Goal: Task Accomplishment & Management: Manage account settings

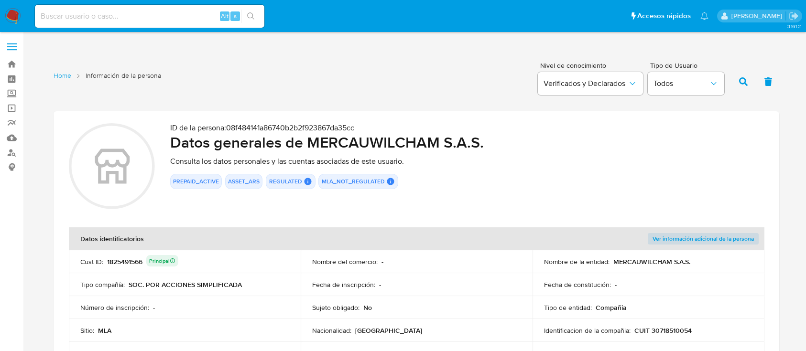
scroll to position [1083, 0]
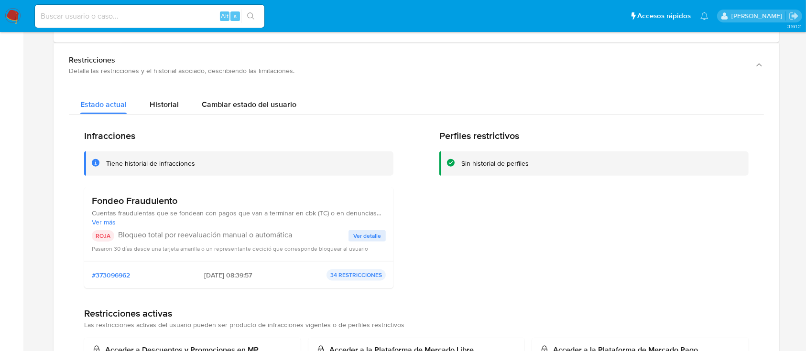
click at [10, 10] on img at bounding box center [13, 16] width 16 height 16
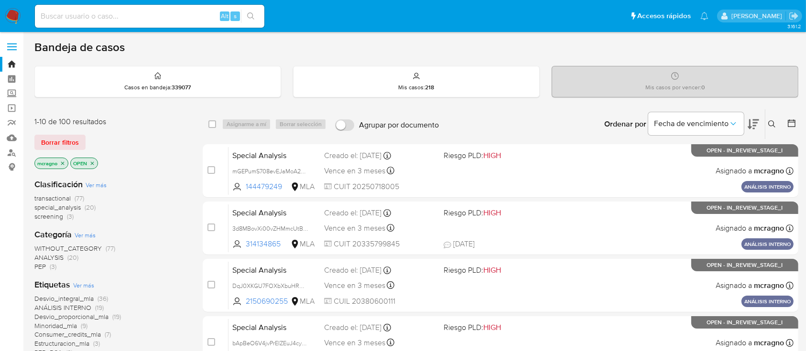
drag, startPoint x: 95, startPoint y: 161, endPoint x: 83, endPoint y: 166, distance: 13.3
click at [95, 162] on icon "close-filter" at bounding box center [92, 164] width 6 height 6
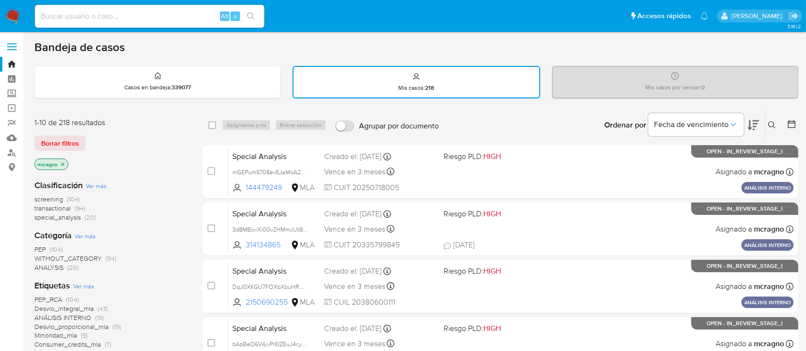
click at [63, 162] on icon "close-filter" at bounding box center [63, 165] width 6 height 6
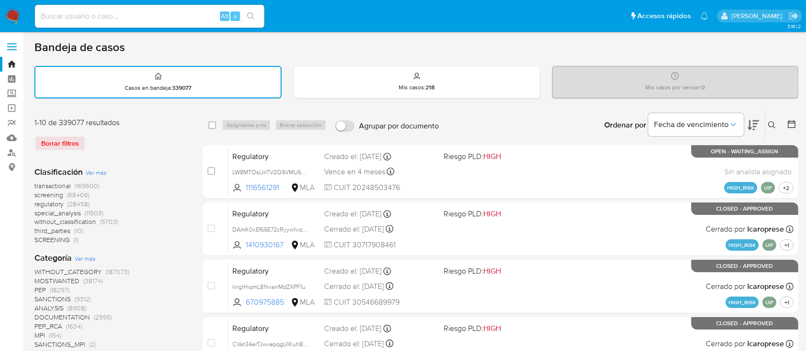
click at [769, 120] on button at bounding box center [773, 125] width 16 height 11
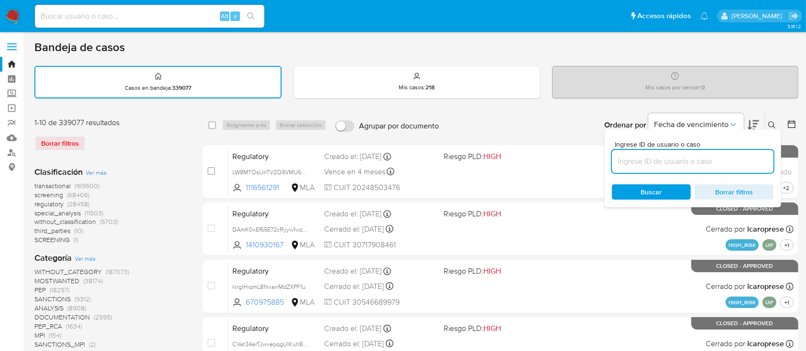
drag, startPoint x: 705, startPoint y: 158, endPoint x: 745, endPoint y: 149, distance: 41.2
click at [705, 158] on input at bounding box center [693, 161] width 162 height 12
type input "275662264"
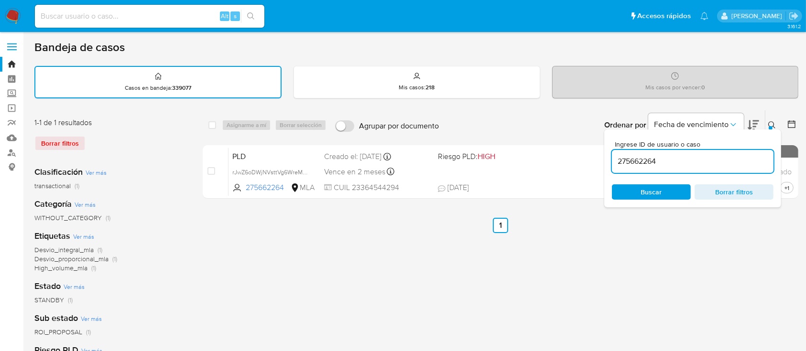
click at [770, 121] on icon at bounding box center [772, 125] width 8 height 8
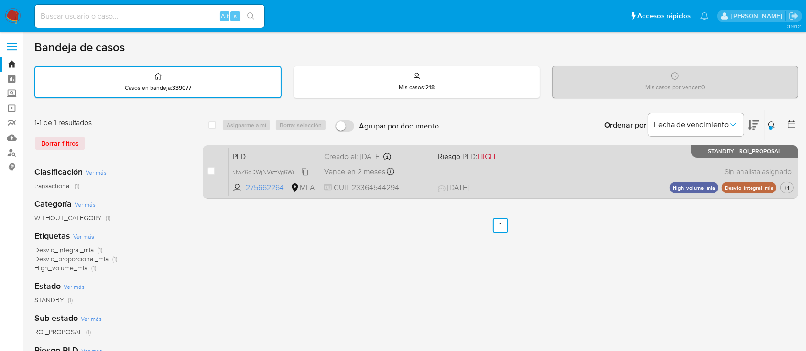
click at [307, 171] on span "rJwZ6oDWjNVsttVg6WreMpgg" at bounding box center [272, 171] width 80 height 11
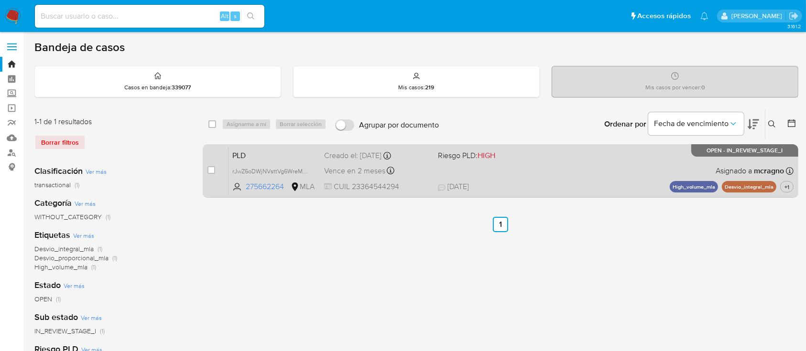
click at [551, 177] on div "PLD rJwZ6oDWjNVsttVg6WreMpgg 275662264 MLA Riesgo PLD: HIGH Creado el: 12/09/20…" at bounding box center [511, 171] width 565 height 48
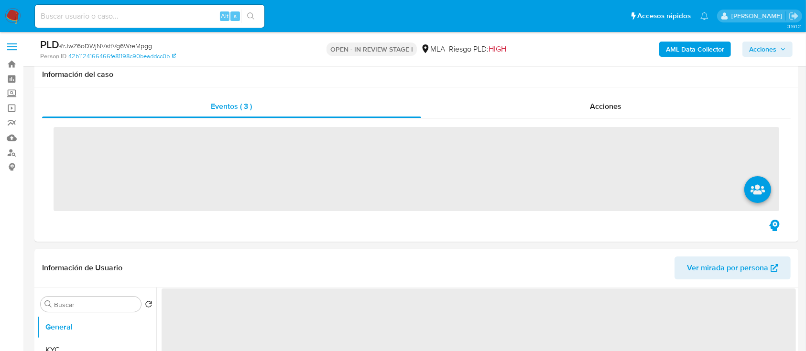
scroll to position [255, 0]
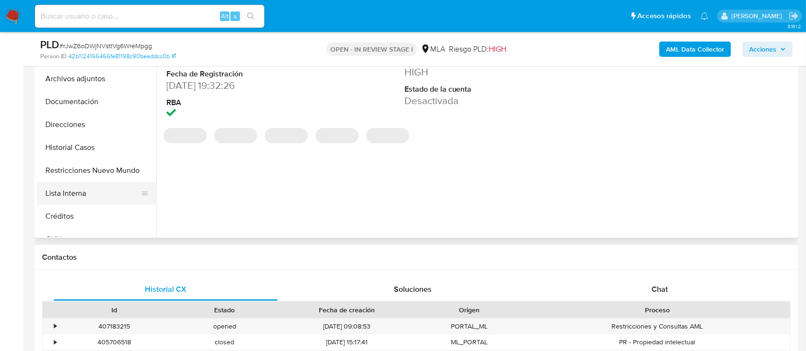
select select "10"
click at [97, 160] on button "Restricciones Nuevo Mundo" at bounding box center [93, 170] width 112 height 23
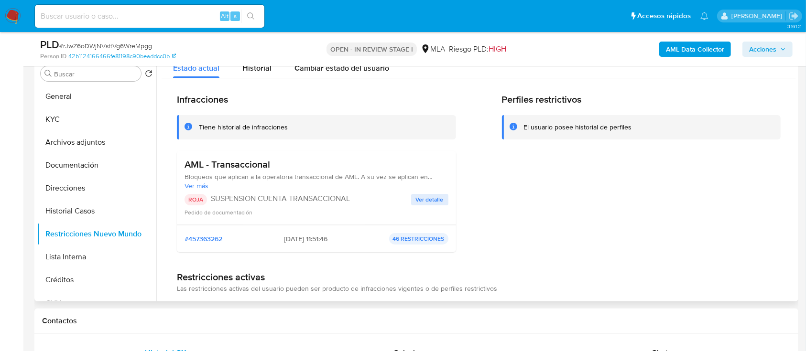
scroll to position [0, 0]
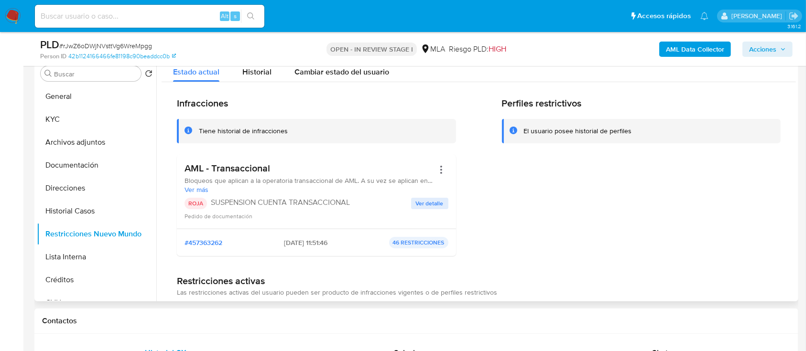
click at [427, 200] on span "Ver detalle" at bounding box center [430, 204] width 28 height 10
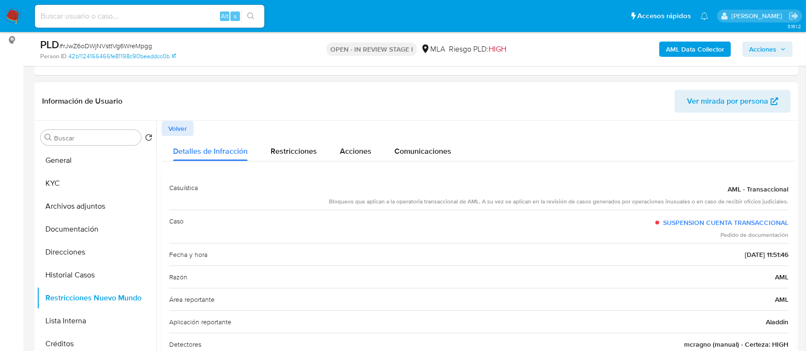
scroll to position [191, 0]
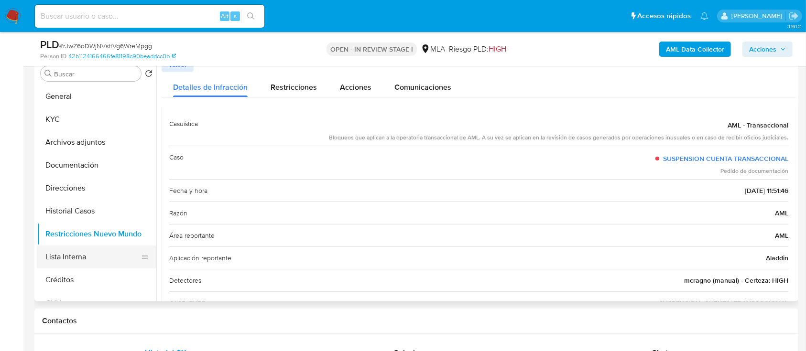
click at [100, 255] on button "Lista Interna" at bounding box center [93, 257] width 112 height 23
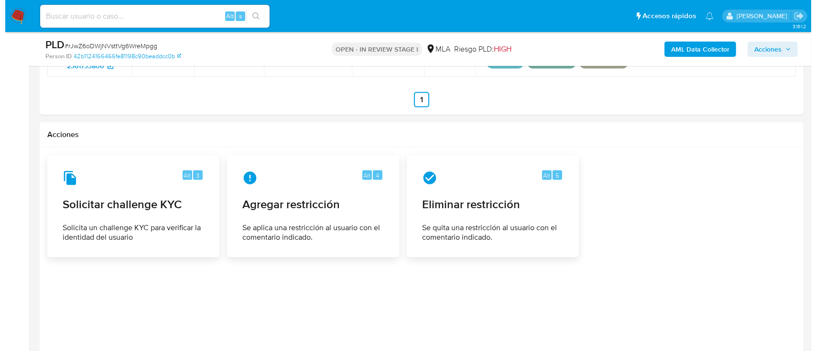
scroll to position [1380, 0]
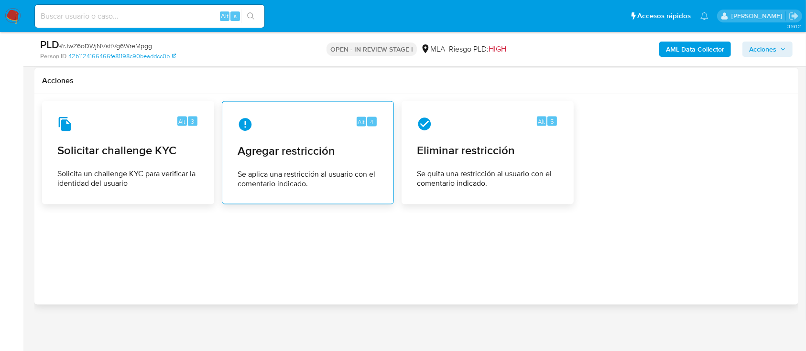
click at [342, 153] on span "Agregar restricción" at bounding box center [308, 151] width 141 height 14
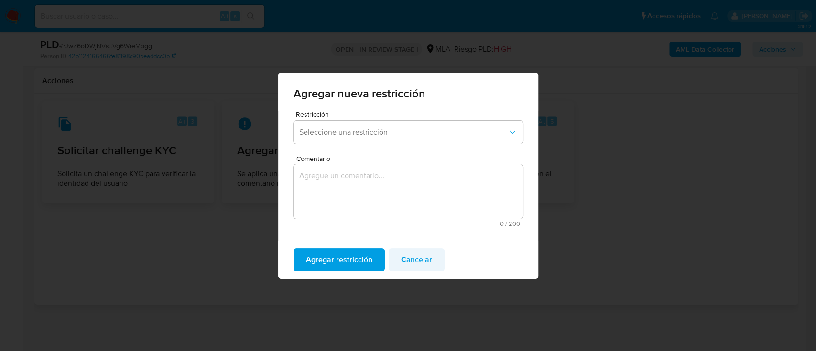
click at [415, 253] on span "Cancelar" at bounding box center [416, 260] width 31 height 21
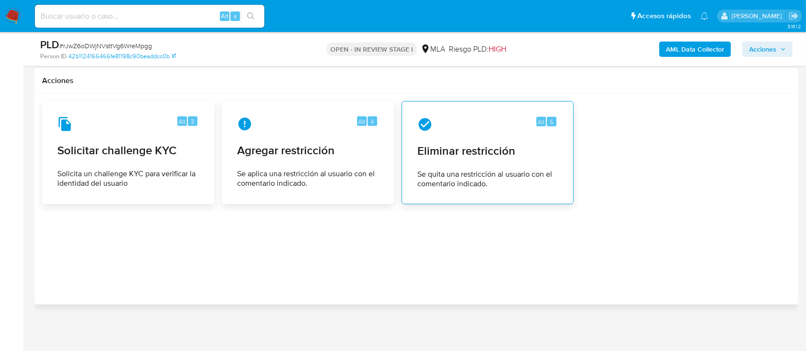
click at [500, 154] on span "Eliminar restricción" at bounding box center [487, 151] width 141 height 14
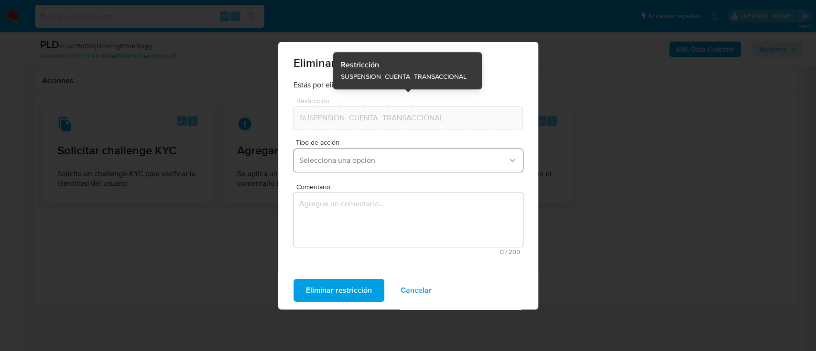
click at [383, 157] on span "Selecciona una opción" at bounding box center [403, 161] width 208 height 10
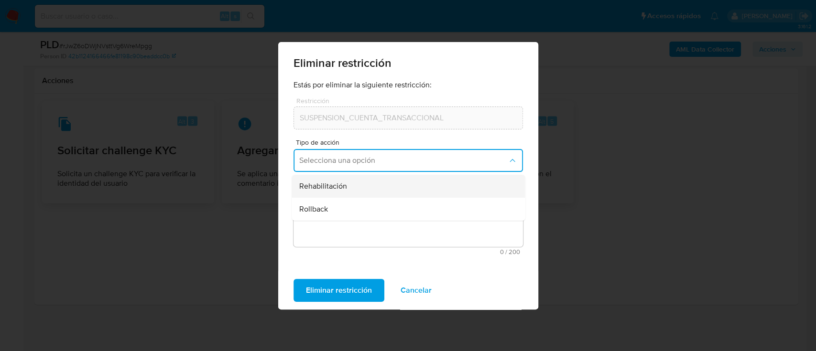
click at [367, 182] on div "Rehabilitación" at bounding box center [405, 186] width 212 height 23
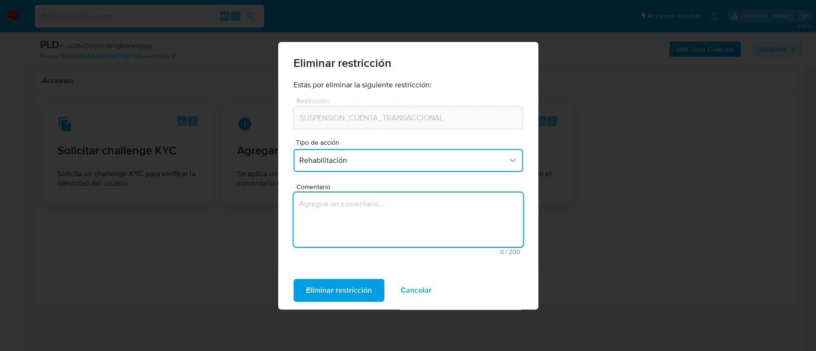
click at [367, 217] on textarea "Comentario" at bounding box center [409, 220] width 230 height 55
type textarea "AML"
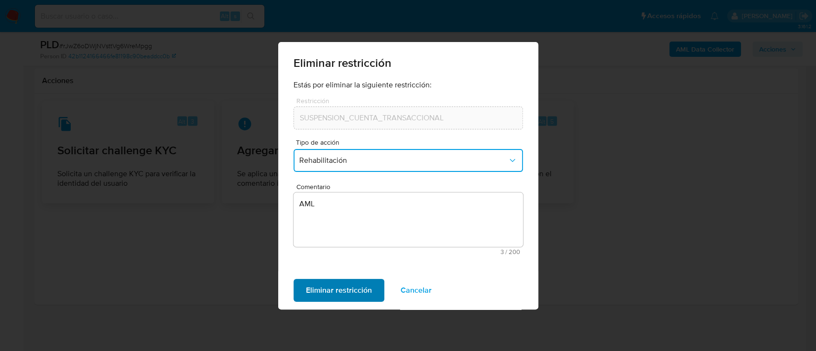
click at [358, 281] on span "Eliminar restricción" at bounding box center [339, 290] width 66 height 21
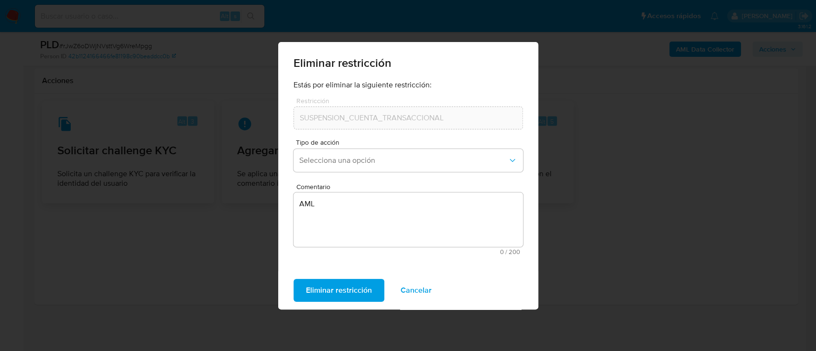
click at [346, 285] on span "Eliminar restricción" at bounding box center [339, 290] width 66 height 21
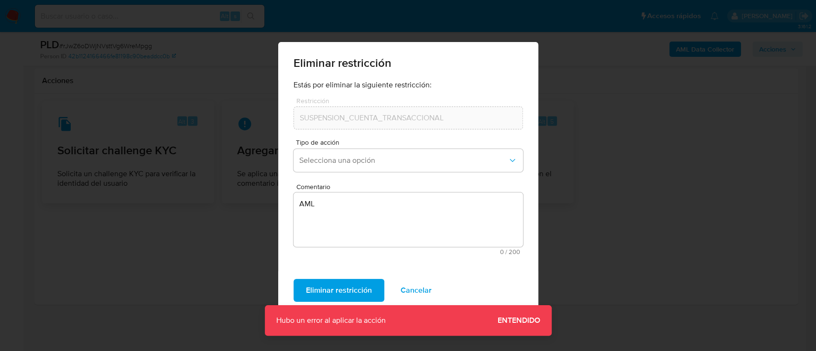
click at [528, 321] on span "Entendido" at bounding box center [519, 321] width 43 height 0
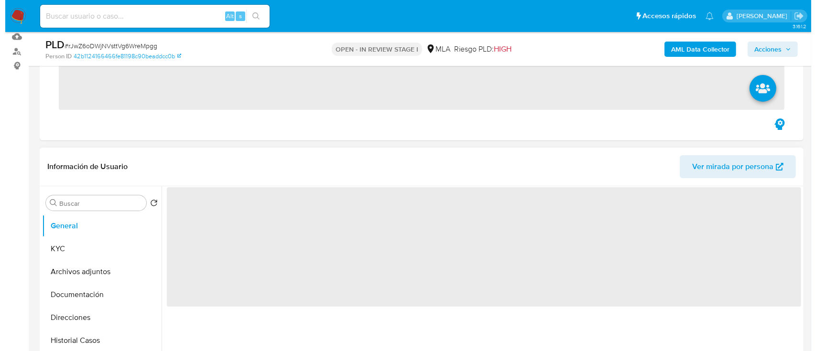
scroll to position [191, 0]
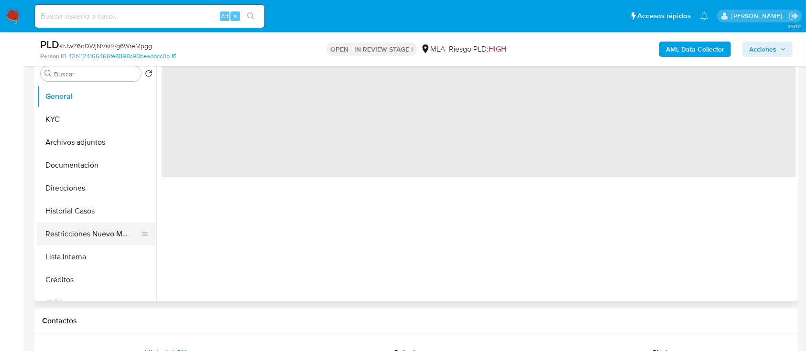
click at [82, 229] on button "Restricciones Nuevo Mundo" at bounding box center [93, 234] width 112 height 23
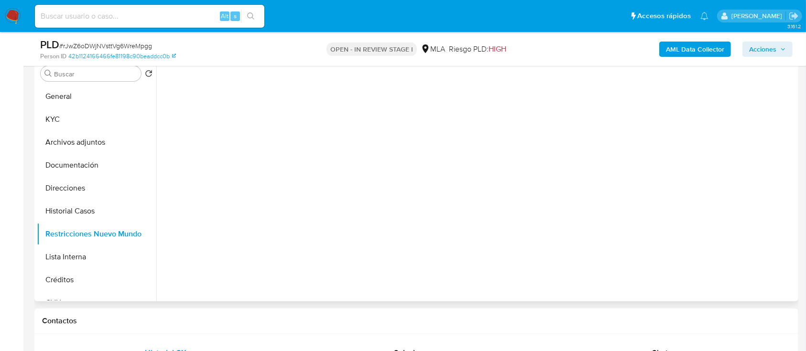
select select "10"
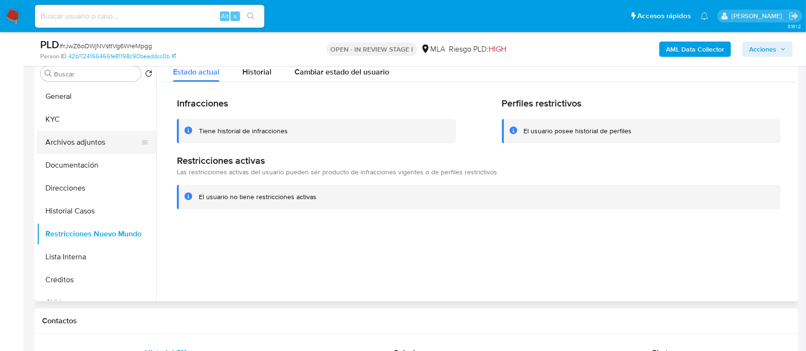
click at [73, 141] on button "Archivos adjuntos" at bounding box center [93, 142] width 112 height 23
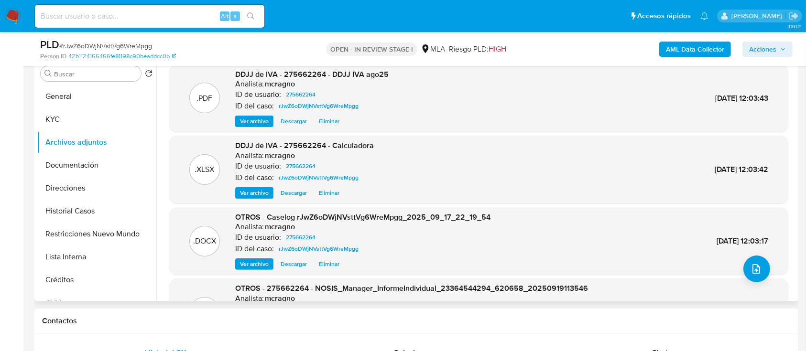
click at [328, 262] on span "Eliminar" at bounding box center [329, 265] width 21 height 10
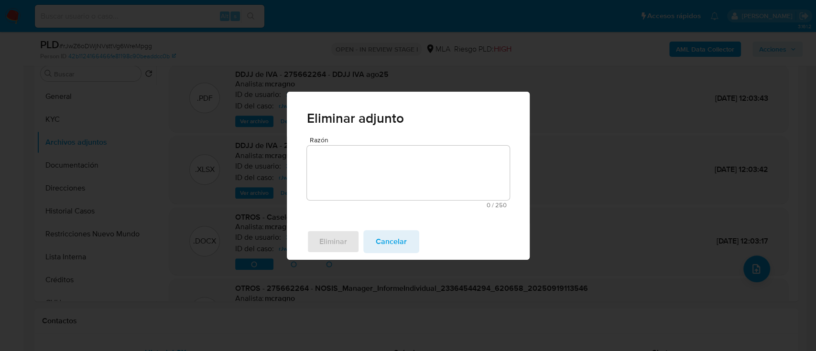
click at [387, 192] on textarea "Razón" at bounding box center [408, 173] width 203 height 55
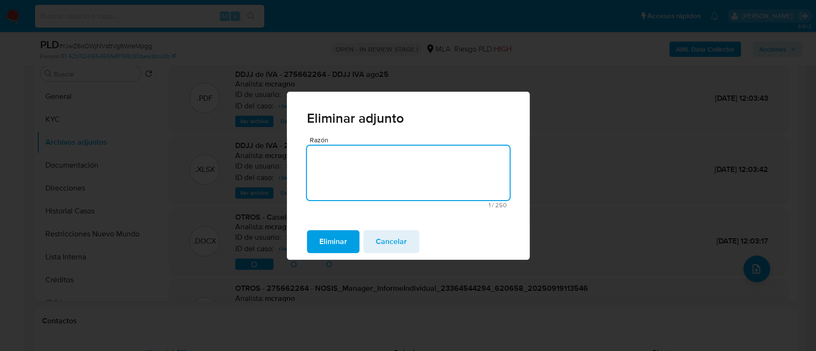
click at [346, 233] on button "Eliminar" at bounding box center [333, 241] width 53 height 23
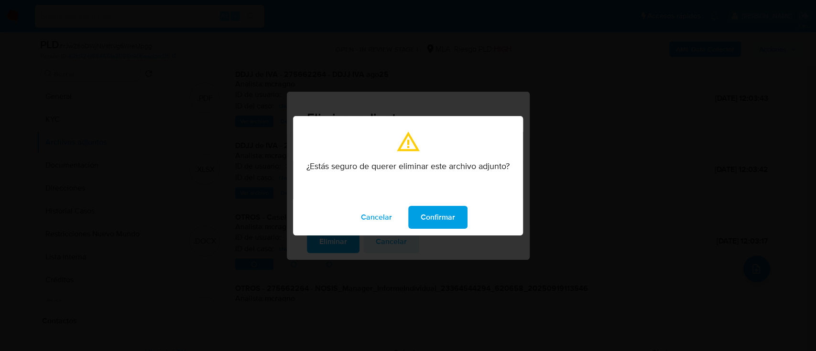
click at [419, 219] on button "Confirmar" at bounding box center [437, 217] width 59 height 23
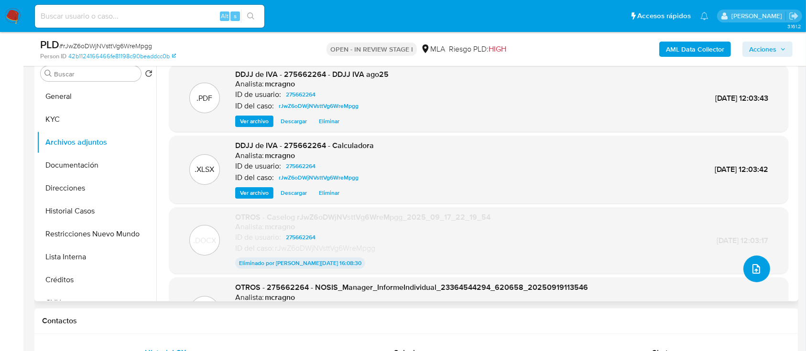
click at [751, 270] on icon "upload-file" at bounding box center [756, 268] width 11 height 11
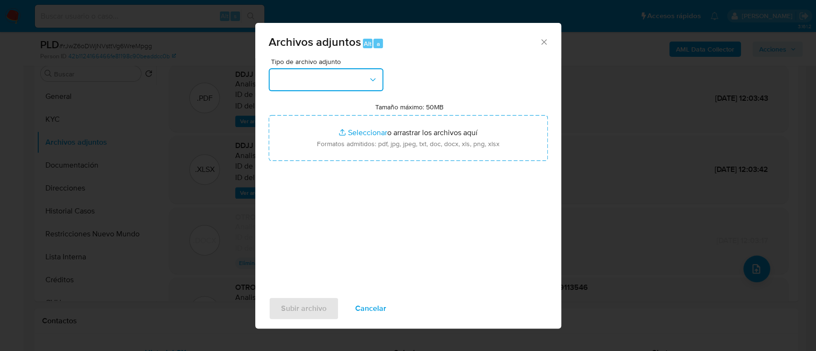
click at [349, 81] on button "button" at bounding box center [326, 79] width 115 height 23
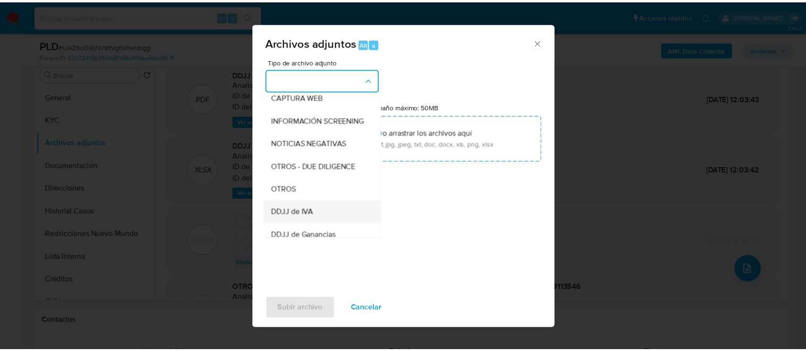
scroll to position [127, 0]
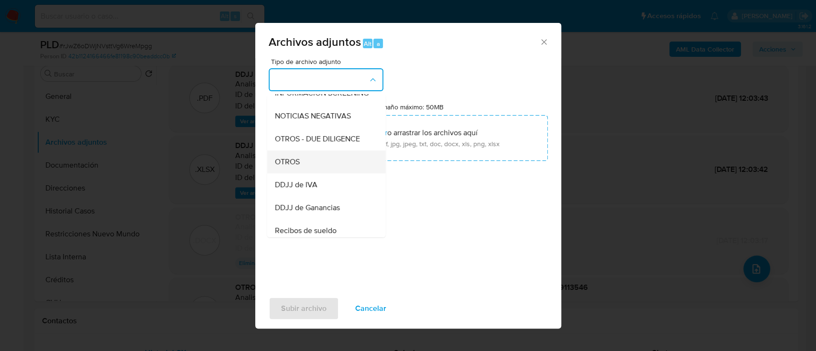
click at [313, 174] on div "OTROS" at bounding box center [323, 162] width 98 height 23
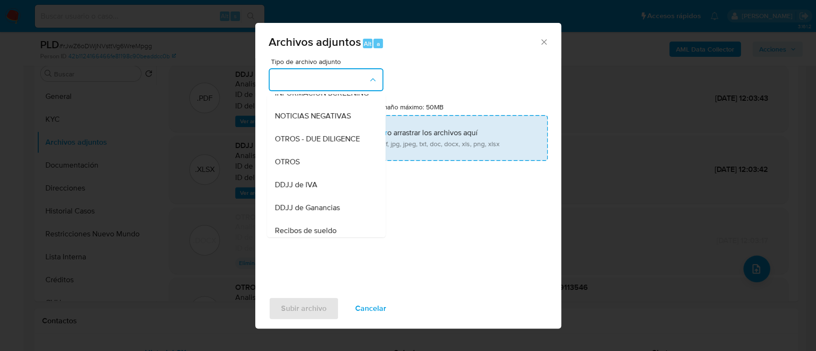
click at [348, 148] on input "Tamaño máximo: 50MB Seleccionar archivos" at bounding box center [408, 138] width 279 height 46
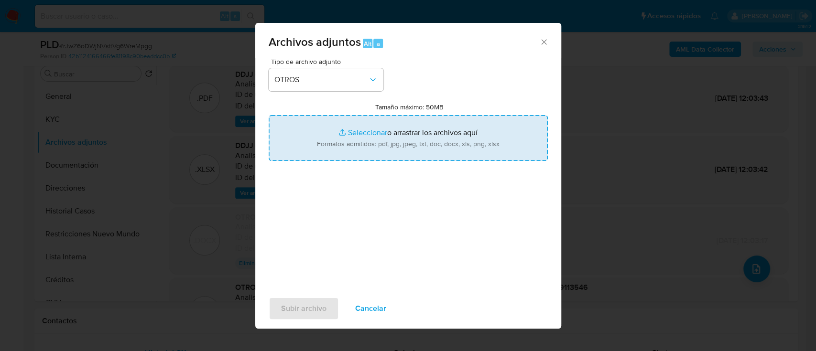
type input "C:\fakepath\275662264 - NO ROI rJwZ6oDWjNVsttVg6WreMpgg_2025_09_17_22_19_54..do…"
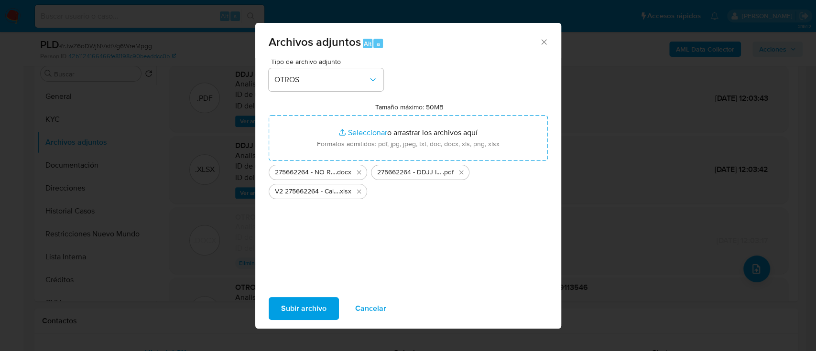
drag, startPoint x: 312, startPoint y: 305, endPoint x: 334, endPoint y: 339, distance: 40.2
click at [313, 305] on span "Subir archivo" at bounding box center [303, 308] width 45 height 21
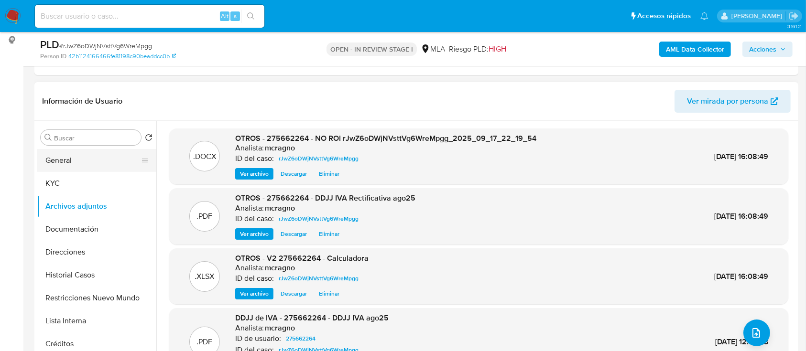
click at [89, 159] on button "General" at bounding box center [93, 160] width 112 height 23
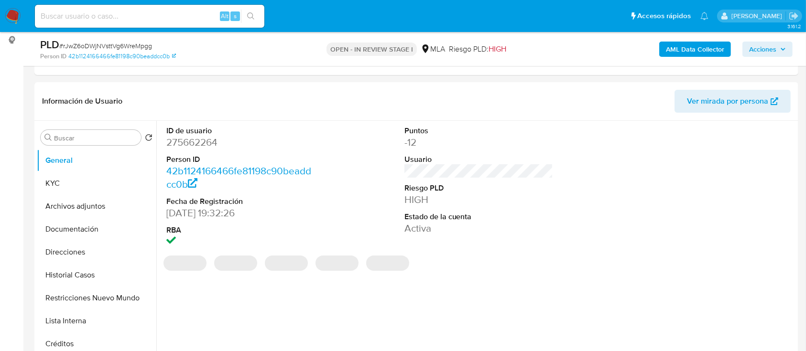
click at [782, 43] on span "Acciones" at bounding box center [767, 49] width 37 height 13
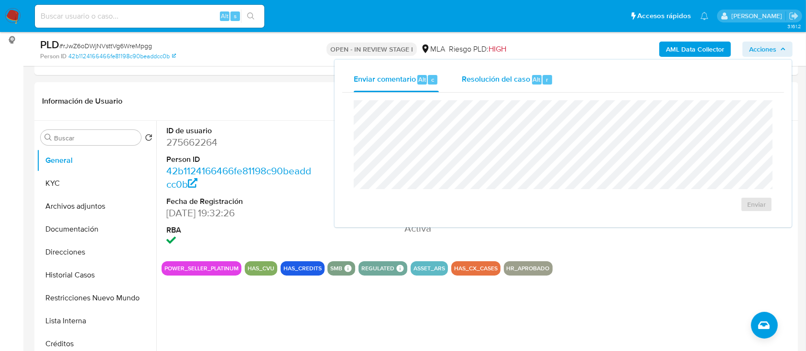
click at [537, 69] on div "Resolución del caso Alt r" at bounding box center [507, 79] width 91 height 25
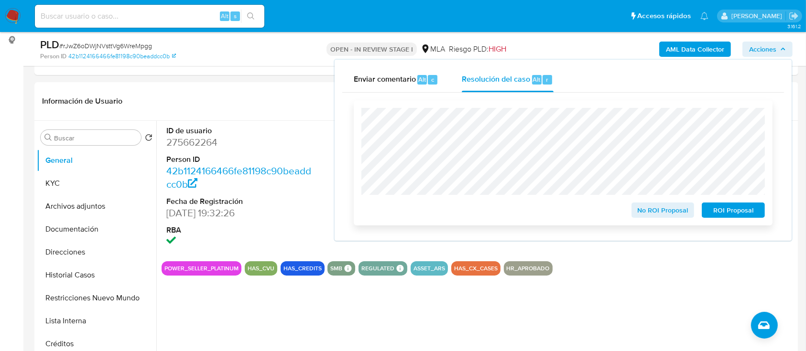
click at [647, 211] on span "No ROI Proposal" at bounding box center [663, 210] width 50 height 13
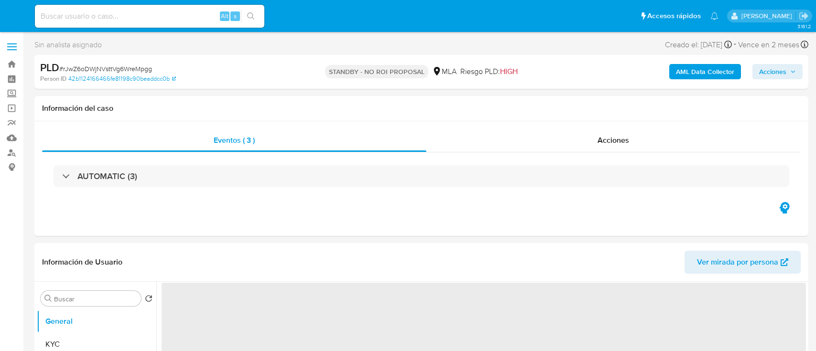
select select "10"
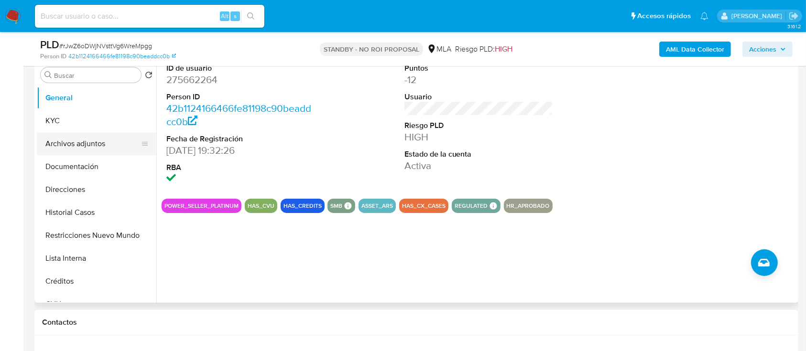
scroll to position [127, 0]
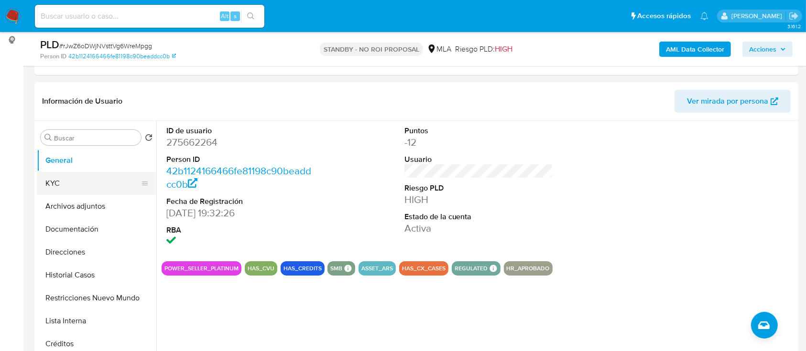
click at [79, 182] on button "KYC" at bounding box center [93, 183] width 112 height 23
